Goal: Task Accomplishment & Management: Manage account settings

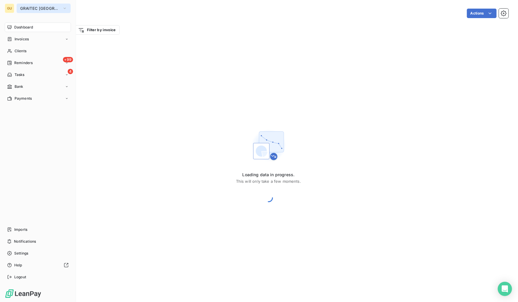
click at [40, 6] on span "GRAITEC [GEOGRAPHIC_DATA]" at bounding box center [40, 8] width 40 height 5
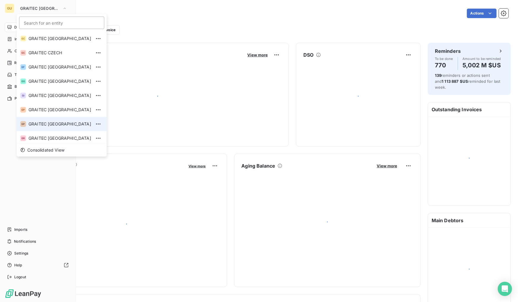
scroll to position [59, 0]
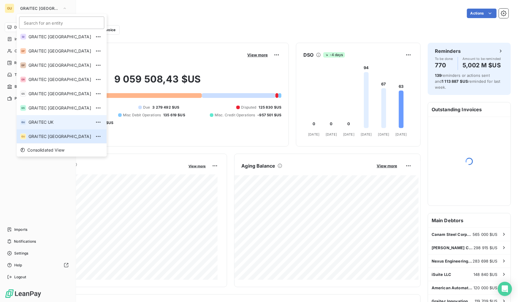
click at [49, 122] on span "GRAITEC UK" at bounding box center [59, 122] width 63 height 6
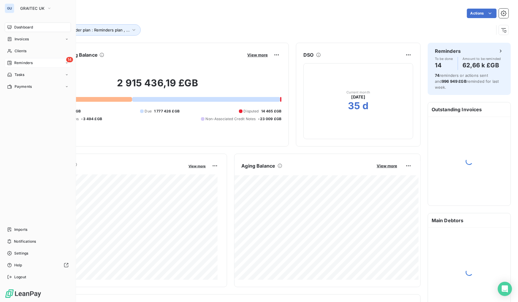
click at [22, 60] on span "Reminders" at bounding box center [23, 62] width 18 height 5
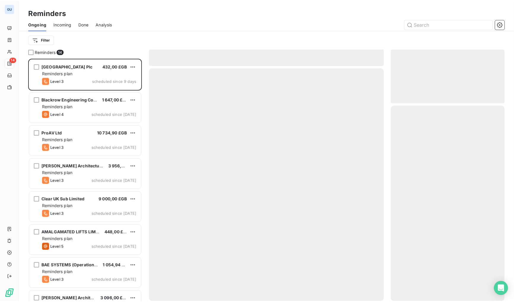
scroll to position [240, 110]
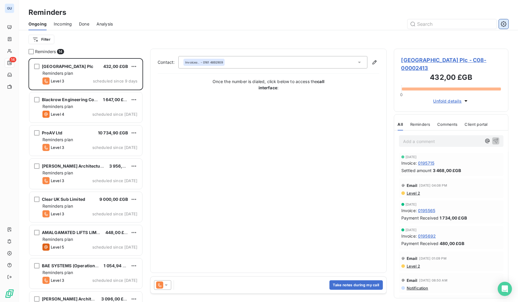
click at [501, 23] on icon "button" at bounding box center [503, 24] width 6 height 6
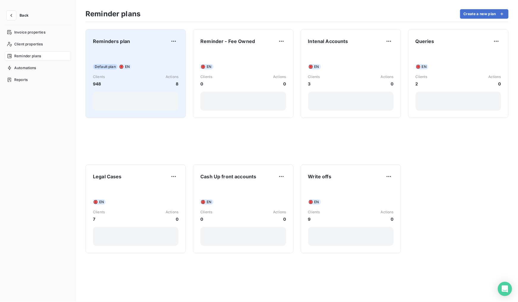
click at [156, 57] on div "Default plan EN Clients 948 Actions 8" at bounding box center [135, 81] width 85 height 60
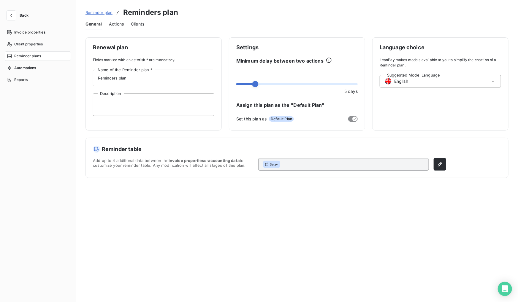
click at [113, 27] on div "Actions" at bounding box center [116, 24] width 15 height 12
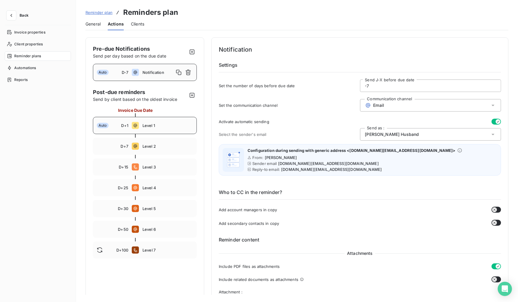
click at [166, 125] on span "Level 1" at bounding box center [167, 125] width 50 height 5
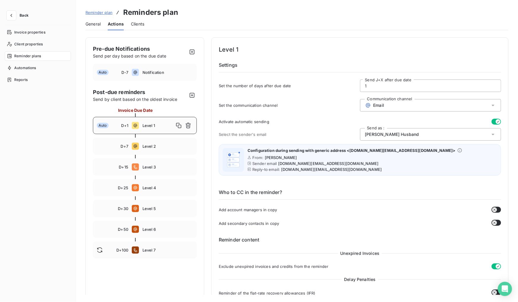
type input "1"
